Goal: Transaction & Acquisition: Purchase product/service

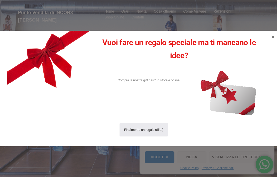
click at [273, 38] on icon at bounding box center [273, 37] width 6 height 6
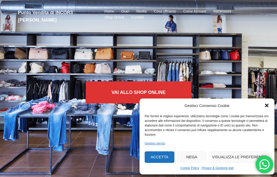
click at [158, 156] on button "Accetta" at bounding box center [160, 157] width 30 height 12
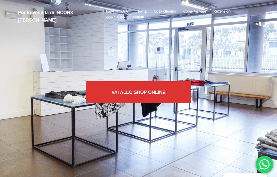
click at [110, 28] on link "Shop Online" at bounding box center [101, 24] width 46 height 8
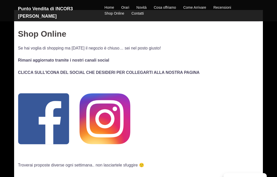
scroll to position [34, 0]
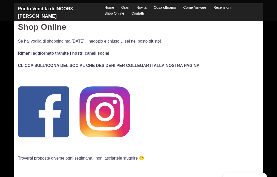
click at [45, 119] on img at bounding box center [43, 111] width 51 height 51
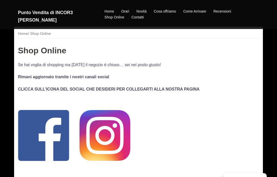
scroll to position [20, 0]
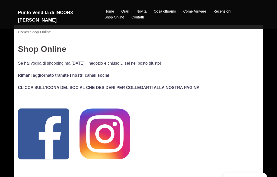
click at [107, 132] on img at bounding box center [104, 133] width 51 height 51
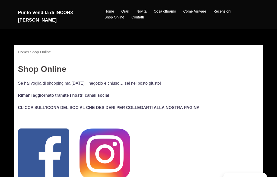
scroll to position [20, 0]
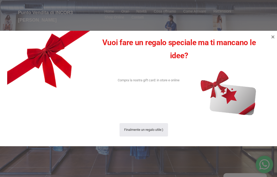
click at [274, 37] on icon at bounding box center [273, 37] width 6 height 6
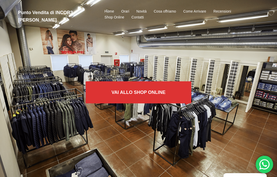
click at [134, 95] on link "Vai allo SHOP ONLINE" at bounding box center [139, 92] width 106 height 22
